Goal: Task Accomplishment & Management: Use online tool/utility

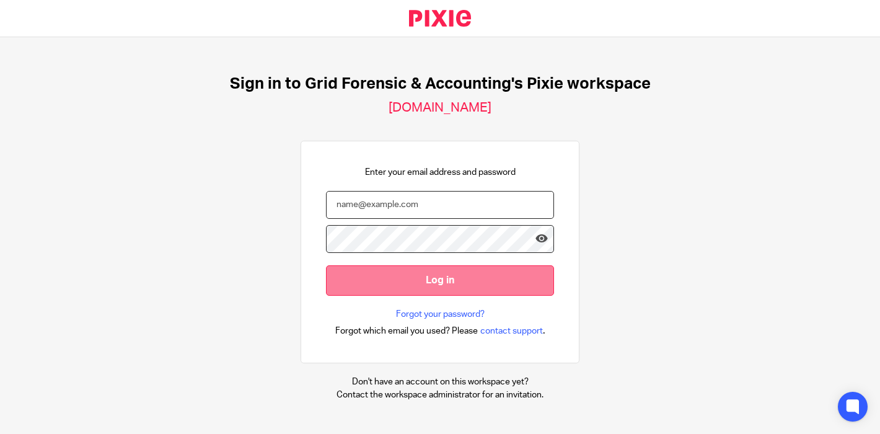
type input "[DOMAIN_NAME][EMAIL_ADDRESS][DOMAIN_NAME]"
click at [423, 273] on input "Log in" at bounding box center [440, 280] width 228 height 30
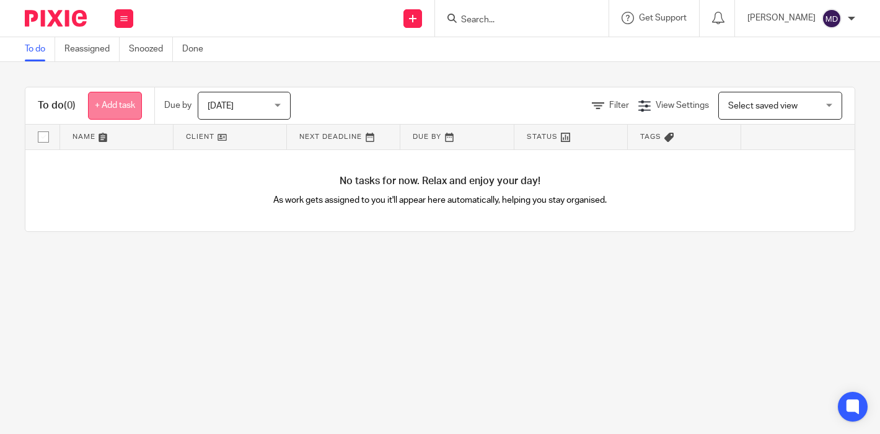
click at [111, 111] on link "+ Add task" at bounding box center [115, 106] width 54 height 28
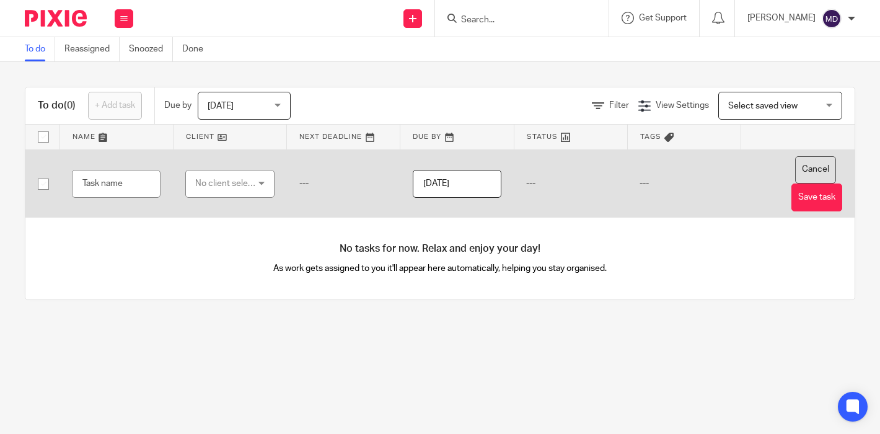
click at [818, 158] on button "Cancel" at bounding box center [815, 170] width 41 height 28
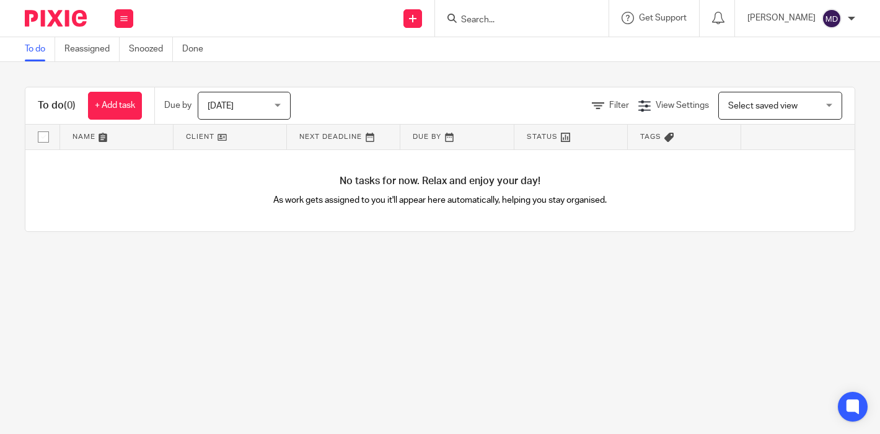
click at [766, 103] on span "Select saved view" at bounding box center [762, 106] width 69 height 9
click at [663, 90] on div "To do (0) + Add task Due by Today Today Today Tomorrow This week Next week This…" at bounding box center [439, 105] width 829 height 37
click at [120, 111] on link "+ Add task" at bounding box center [115, 106] width 54 height 28
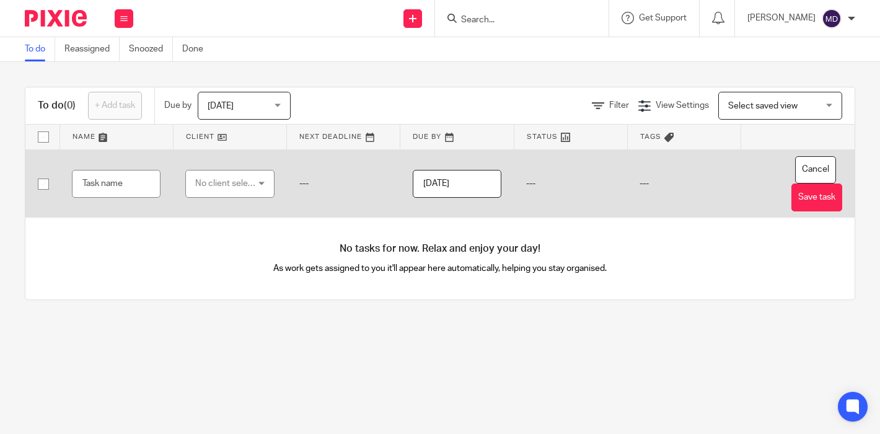
click at [245, 187] on div "No client selected" at bounding box center [226, 183] width 63 height 26
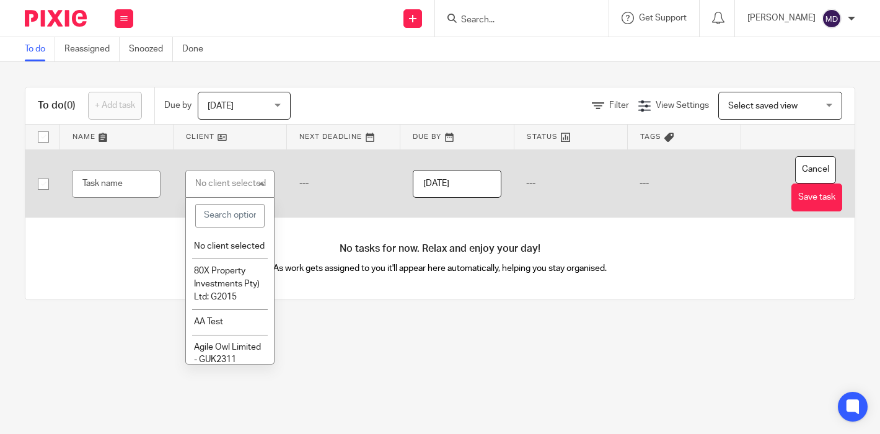
click at [380, 195] on td "---" at bounding box center [343, 183] width 113 height 68
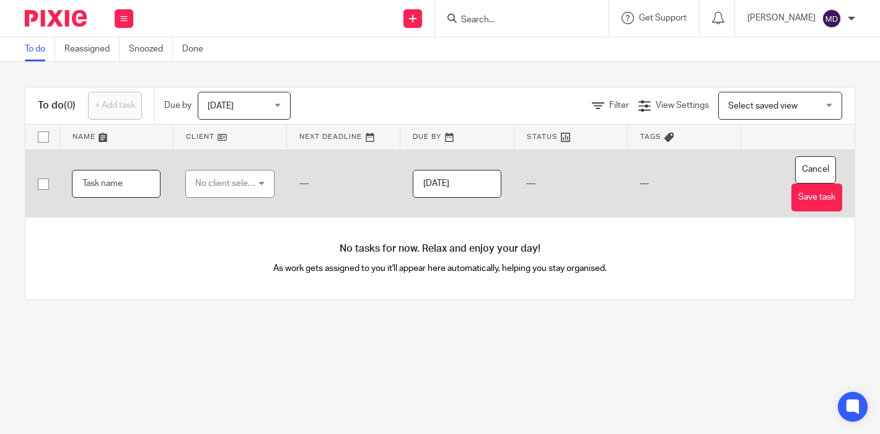
click at [91, 182] on input "text" at bounding box center [116, 184] width 89 height 28
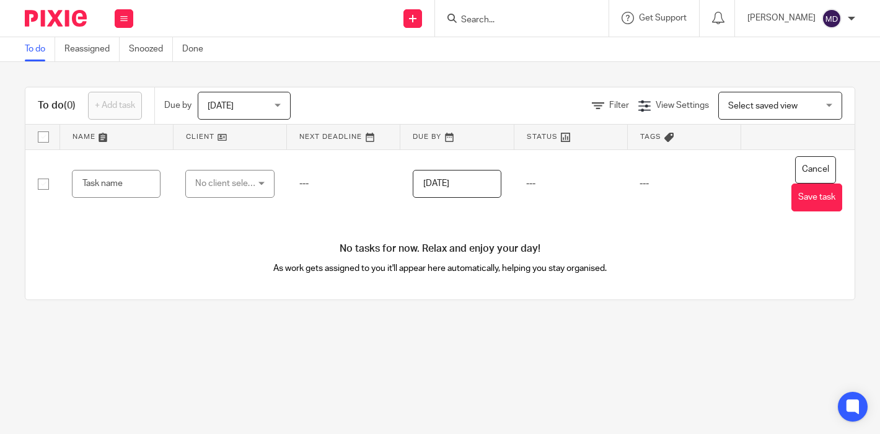
click at [818, 162] on button "Cancel" at bounding box center [815, 170] width 41 height 28
